Goal: Transaction & Acquisition: Obtain resource

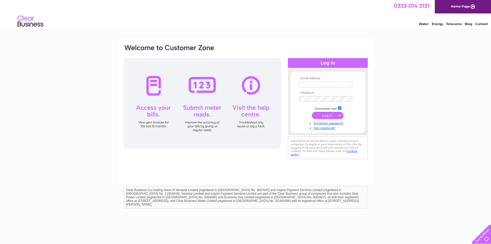
click at [321, 84] on input "text" at bounding box center [325, 84] width 53 height 6
type input "[EMAIL_ADDRESS][DOMAIN_NAME]"
click at [330, 116] on input "submit" at bounding box center [328, 115] width 32 height 7
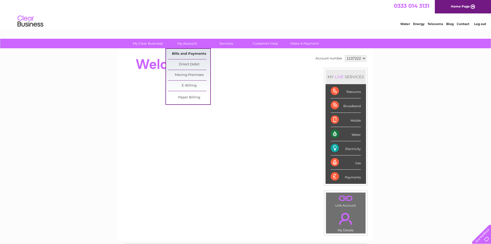
click at [187, 53] on link "Bills and Payments" at bounding box center [189, 54] width 43 height 10
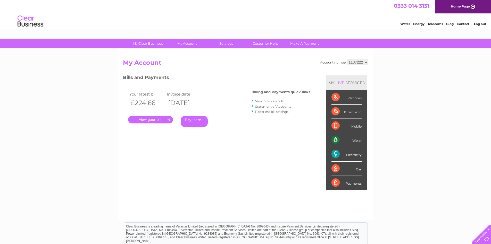
click at [270, 103] on link "View previous bills" at bounding box center [269, 101] width 28 height 4
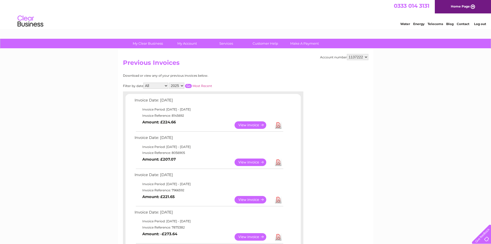
click at [257, 162] on link "View" at bounding box center [254, 161] width 38 height 7
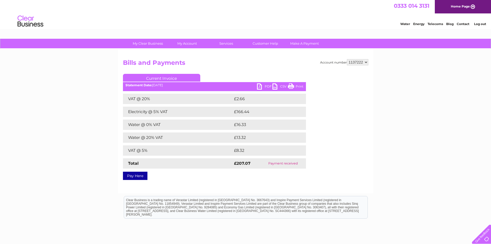
click at [258, 86] on link "PDF" at bounding box center [264, 86] width 15 height 7
click at [479, 24] on link "Log out" at bounding box center [480, 24] width 12 height 4
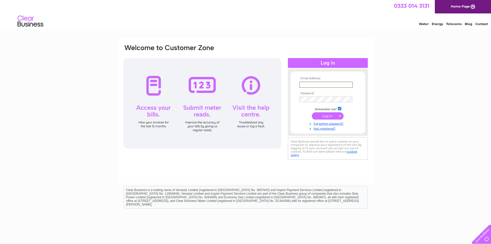
click at [306, 85] on input "text" at bounding box center [326, 84] width 54 height 6
type input "sasmbeinvoices@gmail.com"
click at [336, 117] on input "submit" at bounding box center [328, 115] width 32 height 7
